Goal: Task Accomplishment & Management: Manage account settings

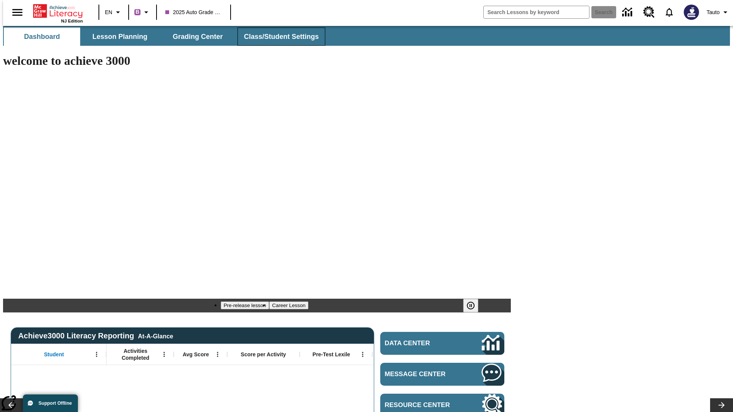
click at [277, 37] on span "Class/Student Settings" at bounding box center [281, 36] width 75 height 9
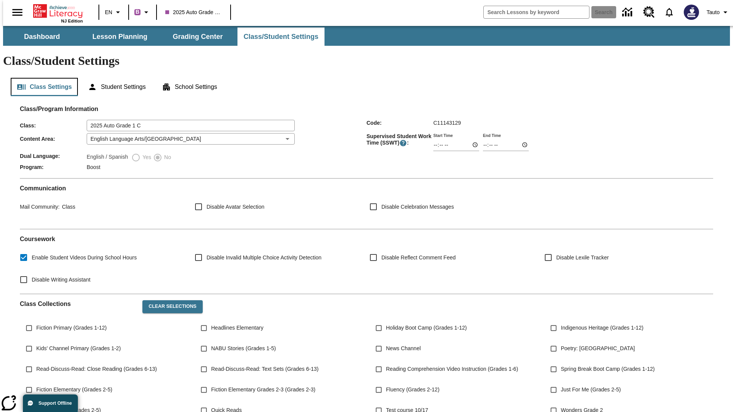
click at [41, 78] on button "Class Settings" at bounding box center [44, 87] width 67 height 18
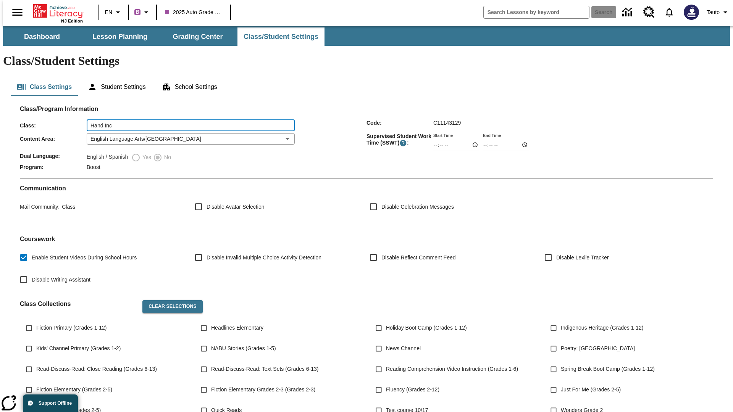
type input "Hand Inc"
type input "06:00"
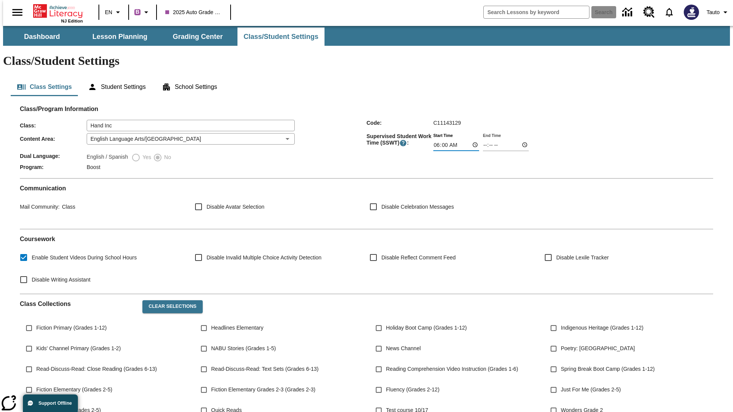
type input "06:01"
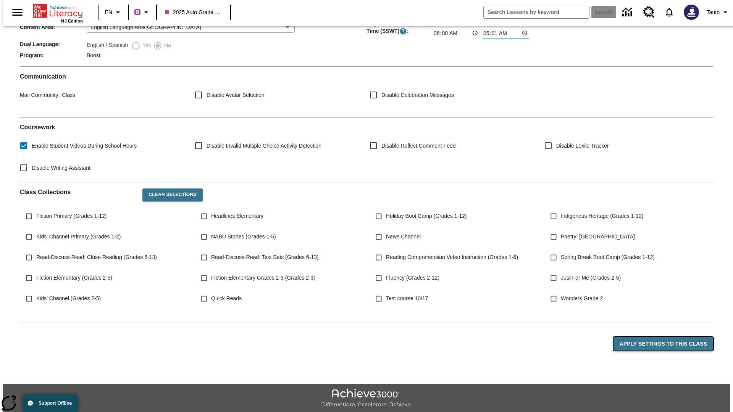
click at [668, 337] on button "Apply Settings to this Class" at bounding box center [664, 344] width 100 height 14
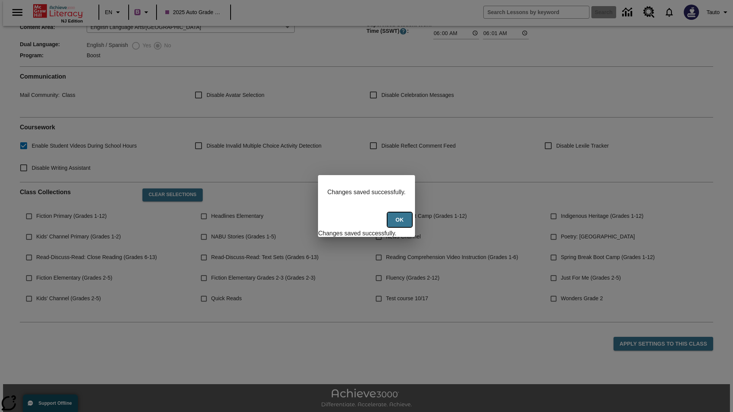
click at [401, 224] on button "Ok" at bounding box center [400, 220] width 24 height 15
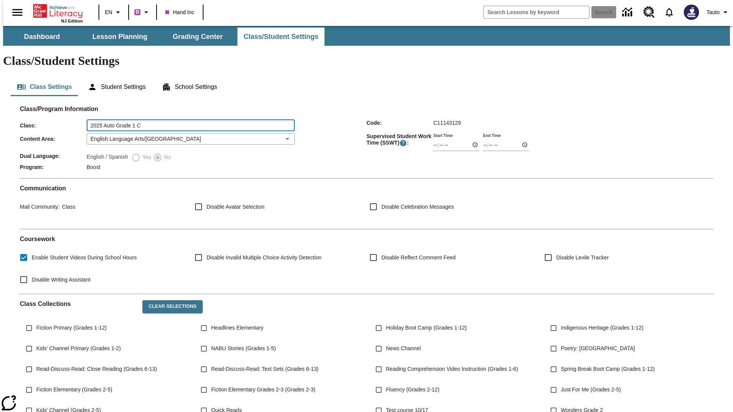
scroll to position [99, 0]
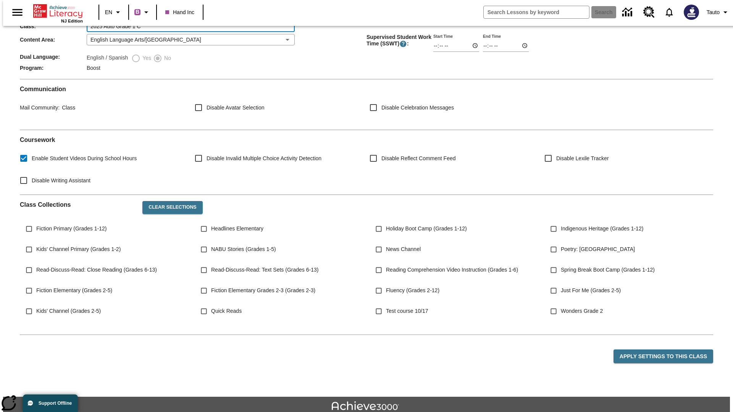
type input "2025 Auto Grade 1 C"
type input "06:00"
type input "06:01"
click at [668, 350] on button "Apply Settings to this Class" at bounding box center [664, 357] width 100 height 14
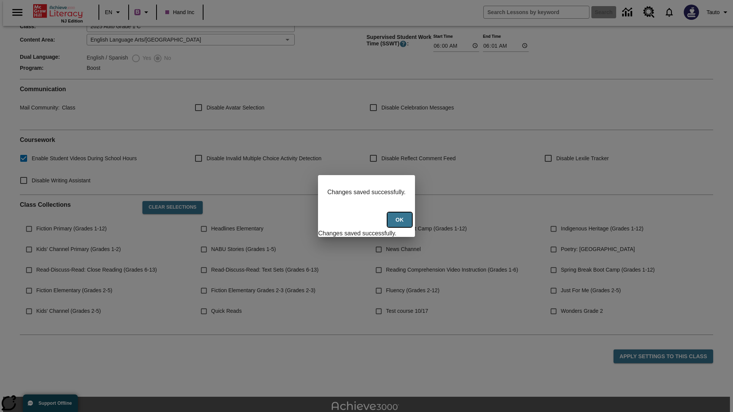
click at [401, 224] on button "Ok" at bounding box center [400, 220] width 24 height 15
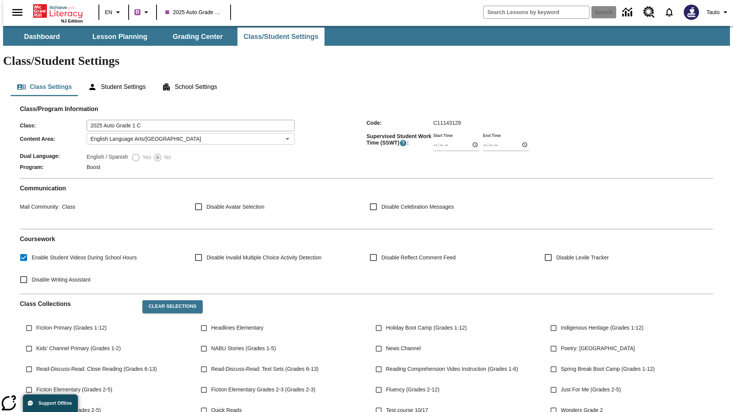
click at [188, 116] on body "Skip to main content NJ Edition EN B 2025 Auto Grade 1 C Search Tauto Dashboard…" at bounding box center [366, 286] width 727 height 520
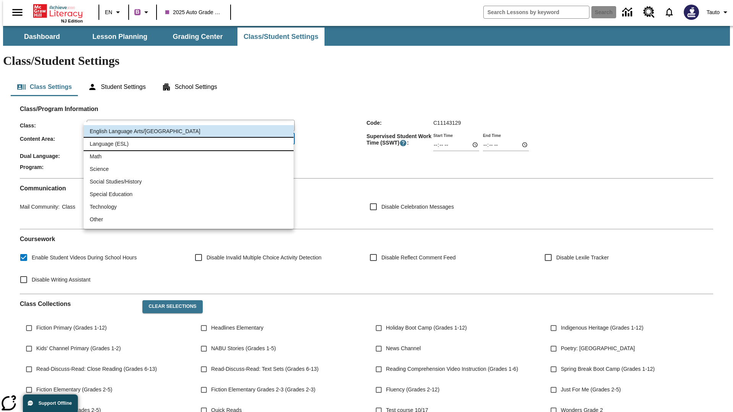
click at [189, 144] on li "Language (ESL)" at bounding box center [189, 144] width 210 height 13
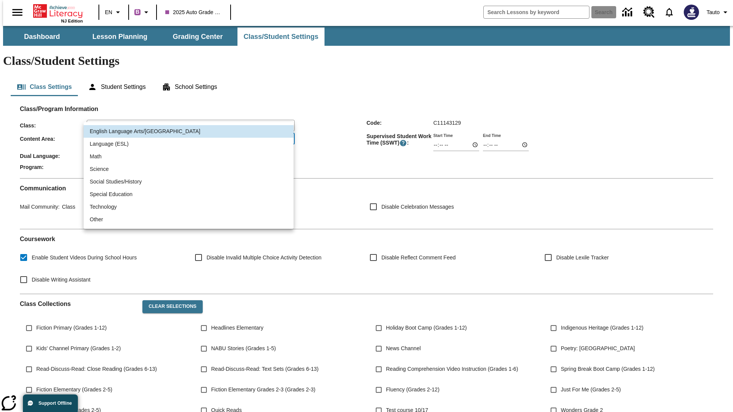
type input "2"
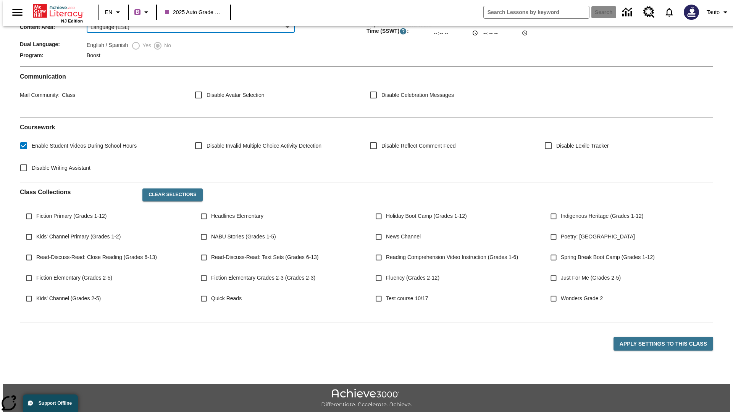
scroll to position [29, 0]
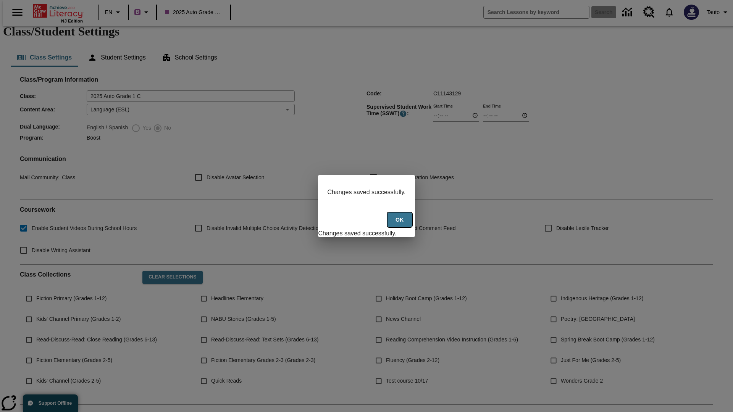
click at [401, 224] on button "Ok" at bounding box center [400, 220] width 24 height 15
